Goal: Navigation & Orientation: Find specific page/section

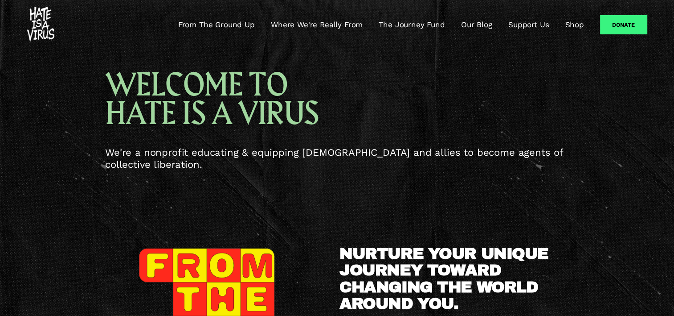
click at [410, 25] on link "The Journey Fund" at bounding box center [412, 24] width 66 height 11
